Goal: Transaction & Acquisition: Purchase product/service

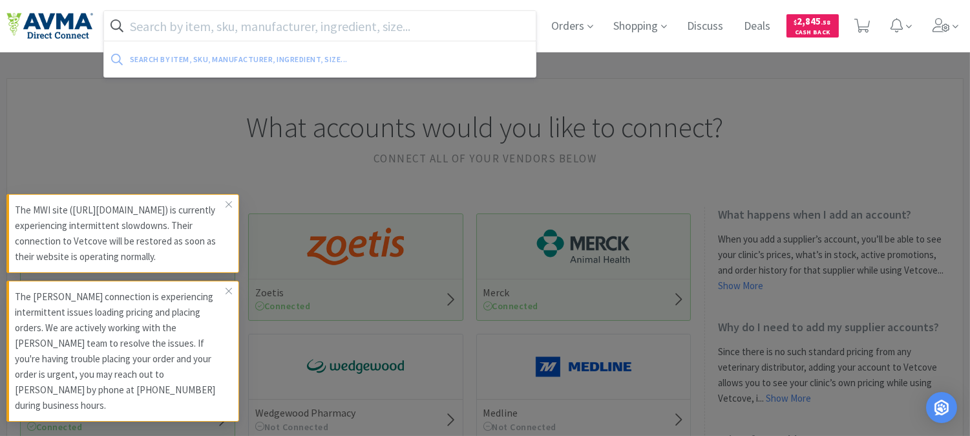
click at [285, 24] on input "text" at bounding box center [320, 26] width 432 height 30
paste input "006375"
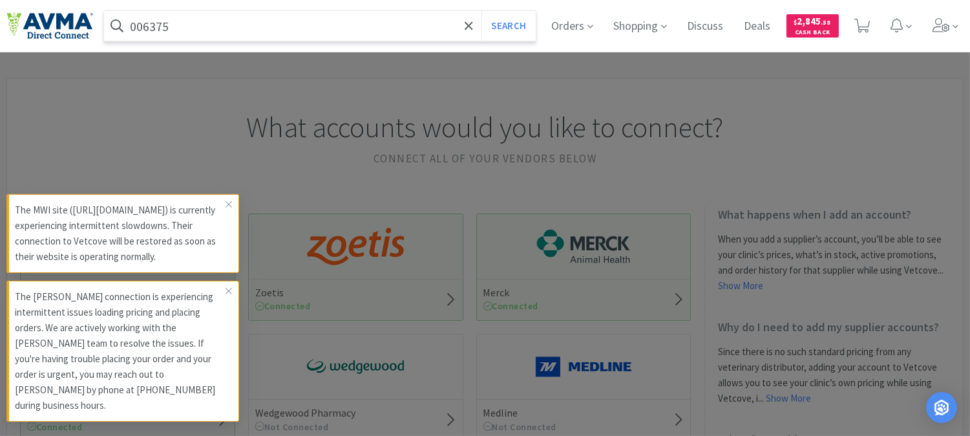
type input "006375"
click at [482, 11] on button "Search" at bounding box center [509, 26] width 54 height 30
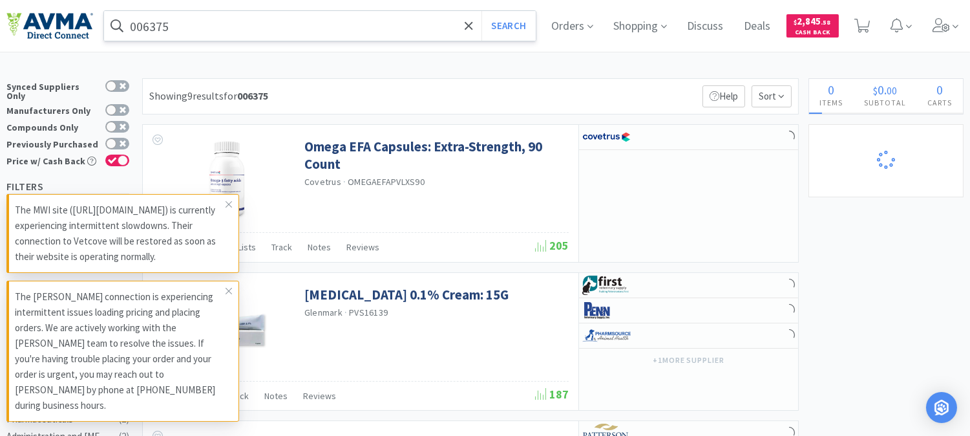
select select "2"
select select "1"
select select "2"
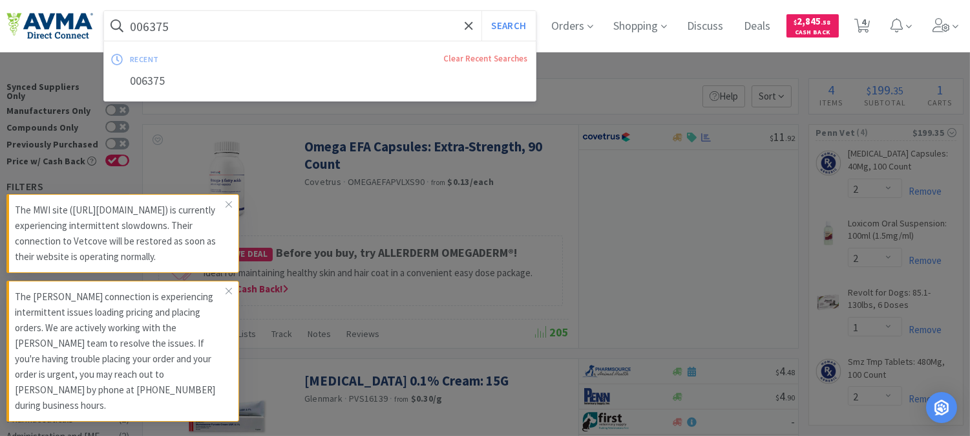
click at [186, 14] on input "006375" at bounding box center [320, 26] width 432 height 30
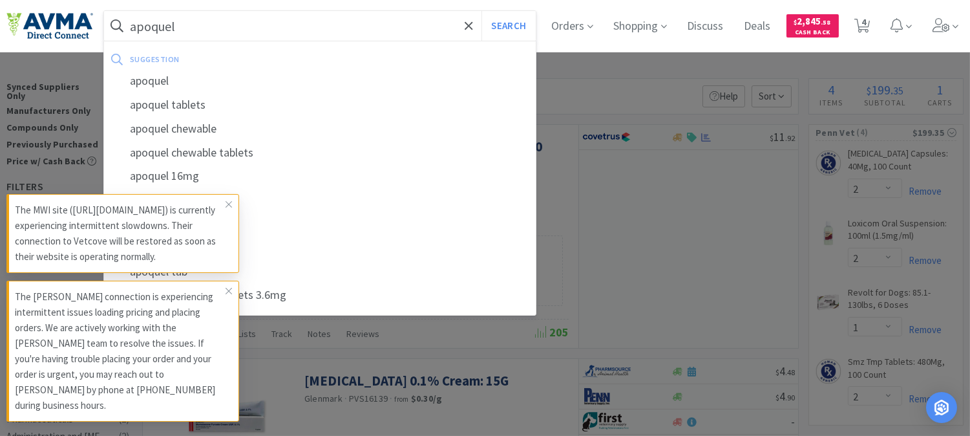
type input "apoquel"
click at [482, 11] on button "Search" at bounding box center [509, 26] width 54 height 30
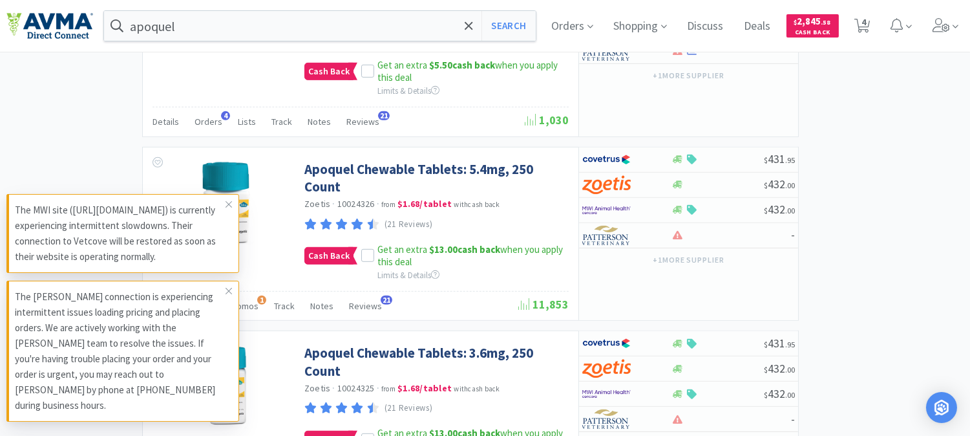
scroll to position [1221, 0]
